Goal: Task Accomplishment & Management: Manage account settings

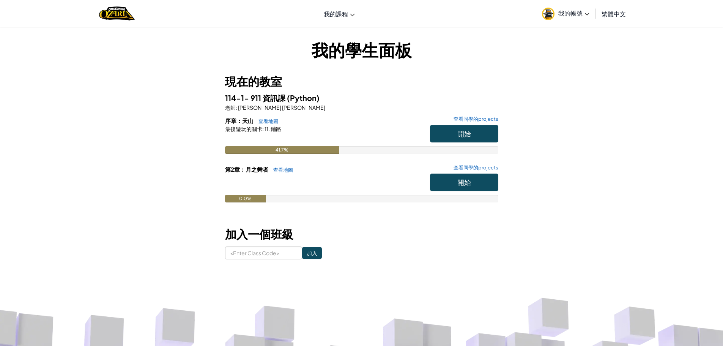
click at [581, 17] on link "我的帳號" at bounding box center [566, 14] width 55 height 24
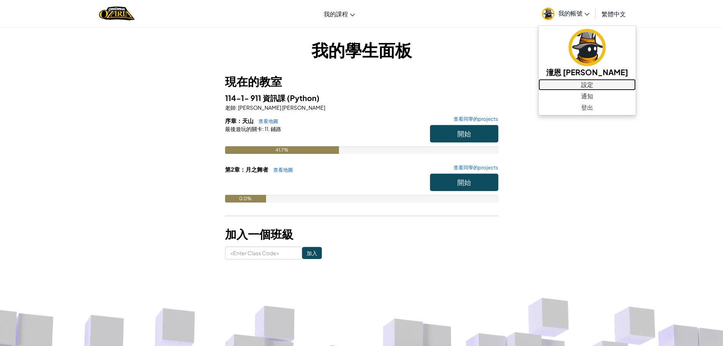
click at [564, 85] on link "設定" at bounding box center [587, 84] width 97 height 11
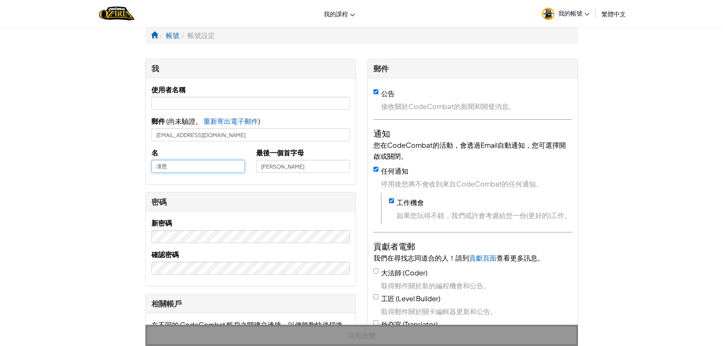
click at [216, 166] on input "潼恩" at bounding box center [199, 166] width 94 height 13
drag, startPoint x: 279, startPoint y: 176, endPoint x: 279, endPoint y: 171, distance: 5.3
click at [279, 175] on div "名 潼恩 最後一個首字母 李" at bounding box center [251, 163] width 210 height 32
click at [279, 169] on input "[PERSON_NAME]" at bounding box center [303, 166] width 94 height 13
click at [279, 168] on input "[PERSON_NAME]" at bounding box center [303, 166] width 94 height 13
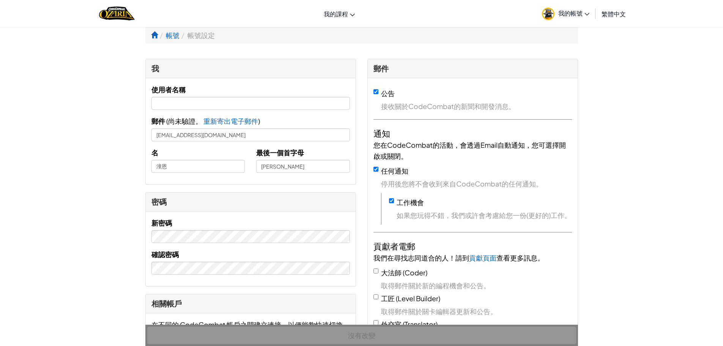
click at [272, 182] on div "使用者名稱 郵件 ( 尚未驗證。 重新寄出電子郵件 已寄出電子郵件! 請查看您的信箱。 ) lles106058@apps.ntpc.edu.tw 名 潼恩 …" at bounding box center [251, 131] width 210 height 106
click at [280, 168] on input "[PERSON_NAME]" at bounding box center [303, 166] width 94 height 13
type input "[PERSON_NAME]"
drag, startPoint x: 279, startPoint y: 168, endPoint x: 304, endPoint y: 203, distance: 43.2
click at [280, 167] on input "[PERSON_NAME]" at bounding box center [303, 166] width 94 height 13
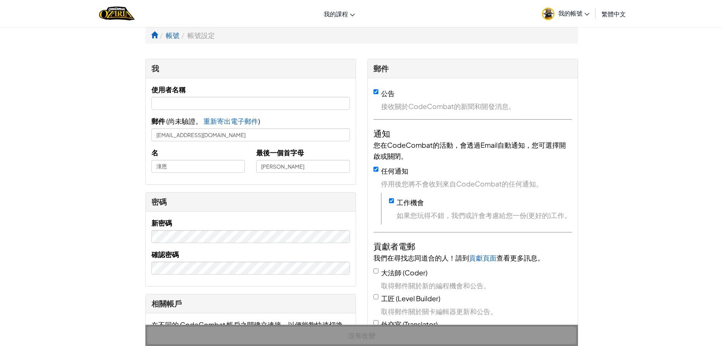
click at [308, 205] on div "密碼" at bounding box center [251, 201] width 199 height 11
click at [202, 165] on input "潼恩" at bounding box center [199, 166] width 94 height 13
drag, startPoint x: 202, startPoint y: 165, endPoint x: 145, endPoint y: 171, distance: 56.8
click at [146, 171] on div "名 潼恩" at bounding box center [198, 160] width 105 height 26
type input "潼恩"
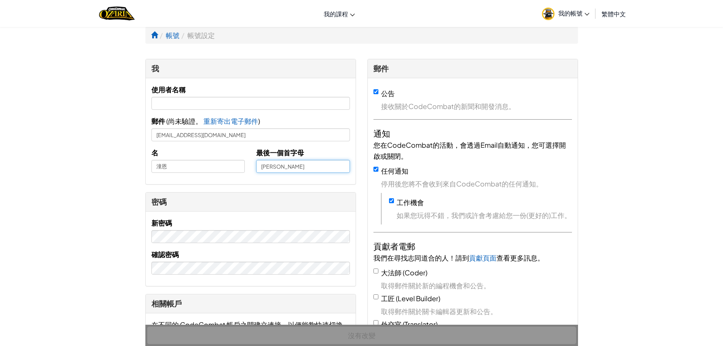
click at [300, 167] on input "[PERSON_NAME]" at bounding box center [303, 166] width 94 height 13
click at [290, 208] on div "密碼" at bounding box center [251, 202] width 210 height 19
click at [178, 103] on input "text" at bounding box center [251, 103] width 199 height 13
drag, startPoint x: 244, startPoint y: 136, endPoint x: 236, endPoint y: 128, distance: 11.3
click at [244, 136] on input "[EMAIL_ADDRESS][DOMAIN_NAME]" at bounding box center [251, 134] width 199 height 13
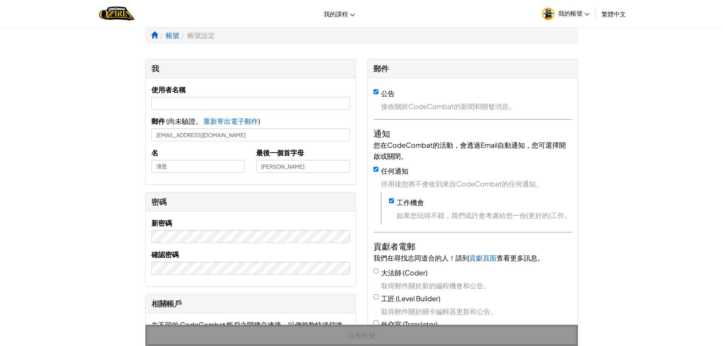
click at [330, 87] on div "使用者名稱" at bounding box center [251, 97] width 199 height 26
click at [363, 331] on div "沒有改變" at bounding box center [361, 335] width 433 height 21
click at [313, 167] on input "[PERSON_NAME]" at bounding box center [303, 166] width 94 height 13
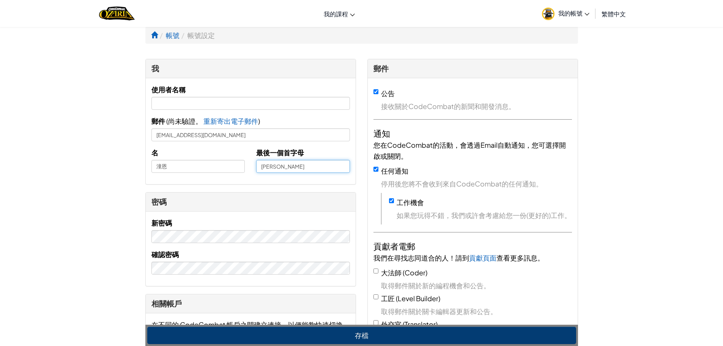
type input "[PERSON_NAME]"
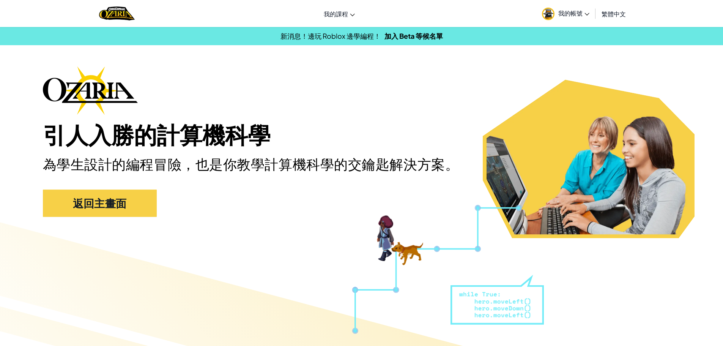
click at [584, 15] on span "我的帳號" at bounding box center [574, 13] width 31 height 8
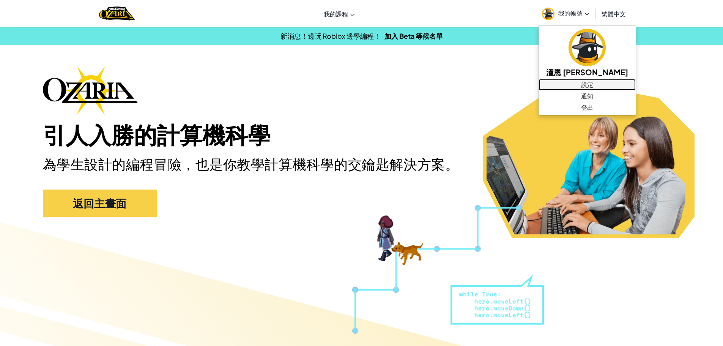
click at [573, 80] on link "設定" at bounding box center [587, 84] width 97 height 11
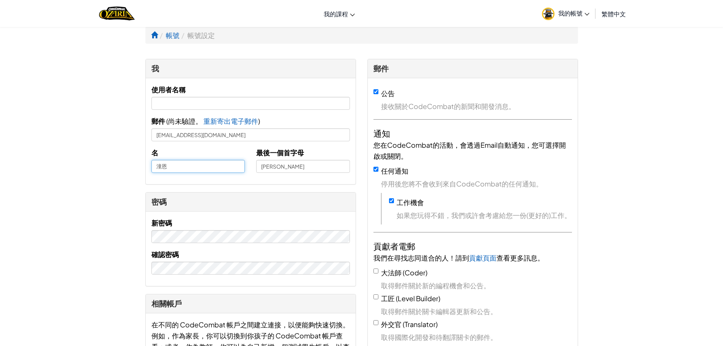
click at [157, 165] on input "潼恩" at bounding box center [199, 166] width 94 height 13
type input "03潼恩"
click at [283, 223] on div "新密碼" at bounding box center [251, 230] width 199 height 26
click at [249, 186] on div "我 使用者名稱 郵件 ( 尚未驗證。 重新寄出電子郵件 已寄出電子郵件! 請查看您的信箱。 ) lles106058@apps.ntpc.edu.tw 名 0…" at bounding box center [251, 309] width 222 height 501
click at [296, 170] on input "[PERSON_NAME]" at bounding box center [303, 166] width 94 height 13
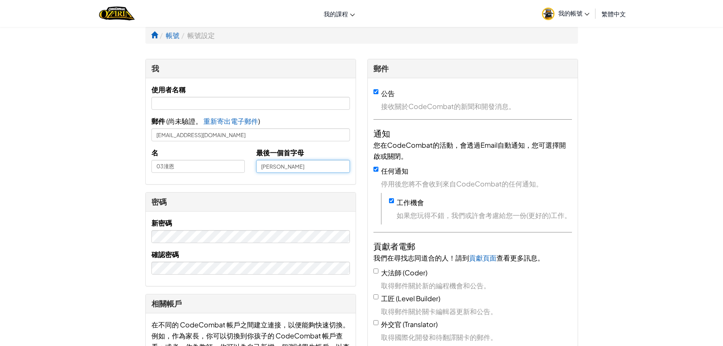
click at [307, 171] on input "[PERSON_NAME]" at bounding box center [303, 166] width 94 height 13
click at [312, 188] on div "我 使用者名稱 郵件 ( 尚未驗證。 重新寄出電子郵件 已寄出電子郵件! 請查看您的信箱。 ) lles106058@apps.ntpc.edu.tw 名 0…" at bounding box center [251, 309] width 222 height 501
click at [296, 166] on input "[PERSON_NAME]" at bounding box center [303, 166] width 94 height 13
type input "[PERSON_NAME]"
click at [317, 194] on div "密碼" at bounding box center [251, 202] width 210 height 19
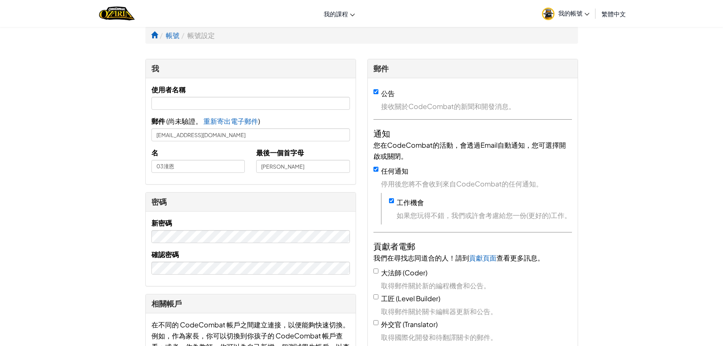
drag, startPoint x: 260, startPoint y: 85, endPoint x: 264, endPoint y: 104, distance: 19.5
click at [260, 86] on div "使用者名稱" at bounding box center [251, 97] width 199 height 26
click at [264, 104] on input "text" at bounding box center [251, 103] width 199 height 13
click at [252, 221] on div "新密碼" at bounding box center [251, 230] width 199 height 26
click at [250, 229] on div "新密碼" at bounding box center [251, 230] width 199 height 26
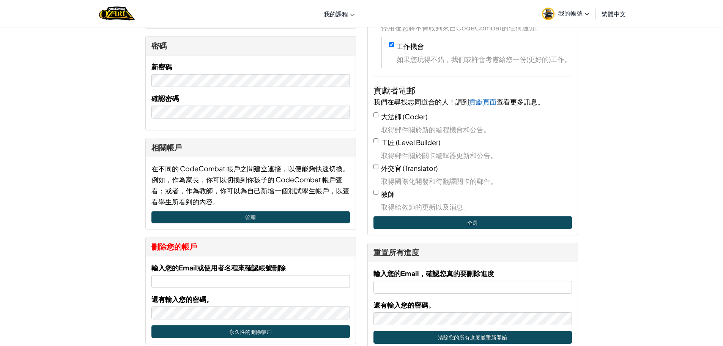
scroll to position [304, 0]
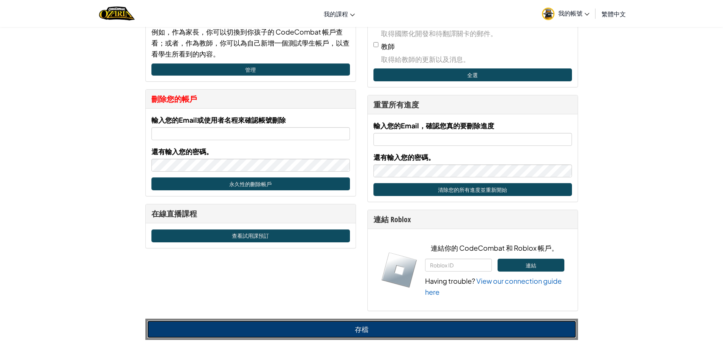
click at [363, 327] on button "存檔" at bounding box center [361, 329] width 429 height 17
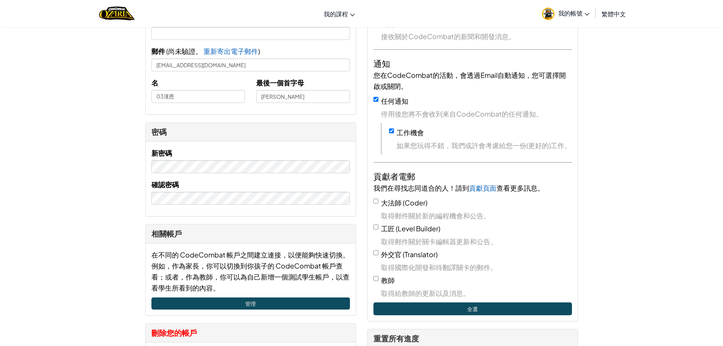
scroll to position [0, 0]
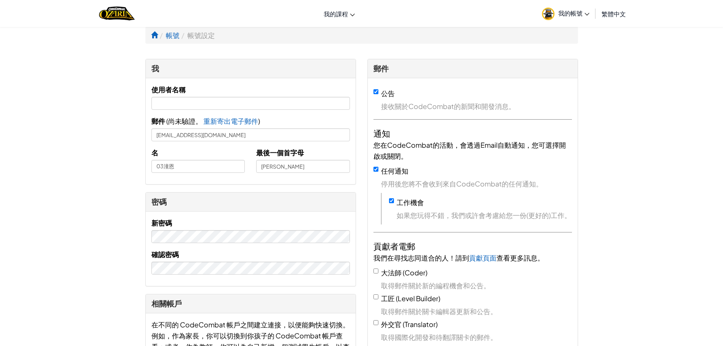
click at [569, 11] on span "我的帳號" at bounding box center [574, 13] width 31 height 8
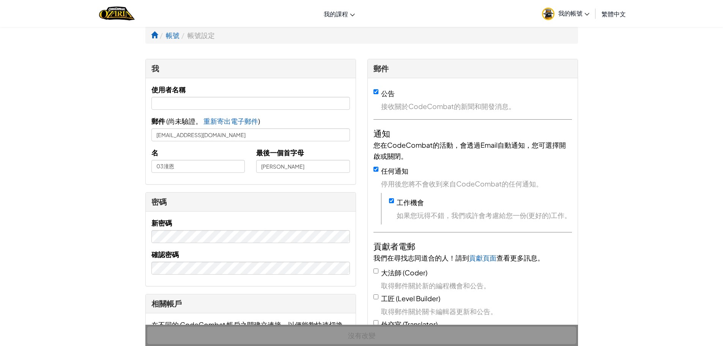
click at [572, 15] on span "我的帳號" at bounding box center [574, 13] width 31 height 8
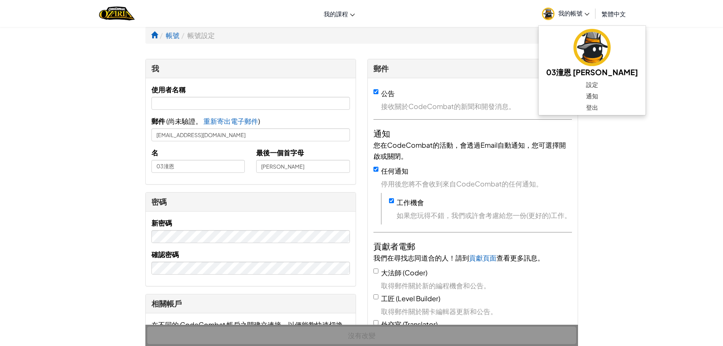
drag, startPoint x: 121, startPoint y: 82, endPoint x: 128, endPoint y: 71, distance: 12.1
